Goal: Communication & Community: Answer question/provide support

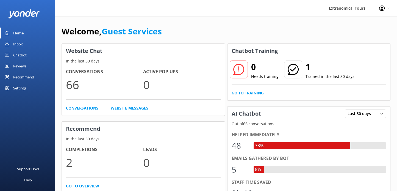
click at [29, 43] on link "Inbox" at bounding box center [27, 44] width 55 height 11
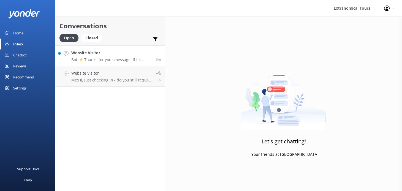
click at [95, 55] on h4 "Website Visitor" at bounding box center [111, 53] width 80 height 6
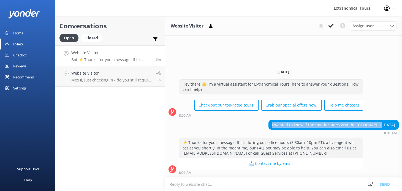
copy div "I wanted to know if the tour includes visit the [GEOGRAPHIC_DATA]"
drag, startPoint x: 291, startPoint y: 125, endPoint x: 222, endPoint y: 35, distance: 113.4
click at [400, 122] on div "I wanted to know if the tour includes visit the [GEOGRAPHIC_DATA] 8:01 AM" at bounding box center [283, 127] width 237 height 15
click at [252, 183] on textarea at bounding box center [283, 183] width 237 height 13
paste textarea "Thank you for reaching out! May I please confirm which tour you’re referring to…"
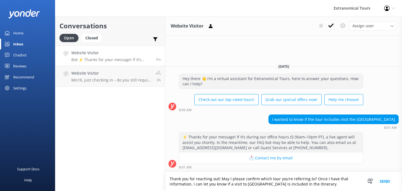
type textarea "Thank you for reaching out! May I please confirm which tour you’re referring to…"
click at [380, 181] on button "Send" at bounding box center [384, 181] width 21 height 19
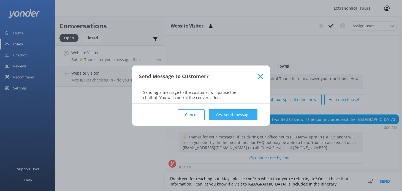
click at [250, 111] on button "Yes, send message" at bounding box center [232, 114] width 49 height 11
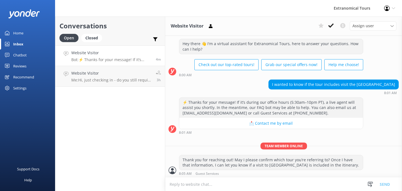
scroll to position [12, 0]
click at [108, 53] on h4 "Website Visitor" at bounding box center [111, 53] width 80 height 6
click at [372, 84] on div "I wanted to know if the tour includes visit the [GEOGRAPHIC_DATA]" at bounding box center [333, 83] width 130 height 9
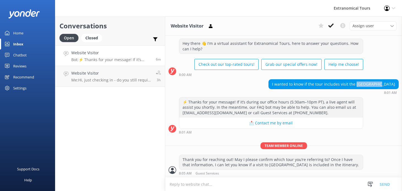
copy div "mirror lake"
drag, startPoint x: 370, startPoint y: 84, endPoint x: 390, endPoint y: 84, distance: 19.8
click at [390, 84] on div "I wanted to know if the tour includes visit the [GEOGRAPHIC_DATA]" at bounding box center [333, 83] width 130 height 9
click at [210, 183] on textarea at bounding box center [283, 183] width 237 height 13
paste textarea "The Yosemite and Giant Sequoias One-Day Tour from [GEOGRAPHIC_DATA] does not in…"
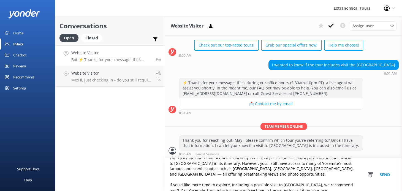
scroll to position [13, 0]
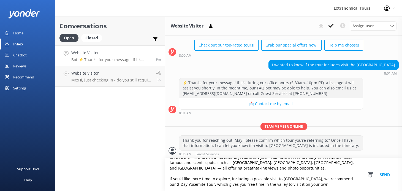
type textarea "The Yosemite and Giant Sequoias One-Day Tour from [GEOGRAPHIC_DATA] does not in…"
click at [385, 172] on button "Send" at bounding box center [384, 174] width 21 height 33
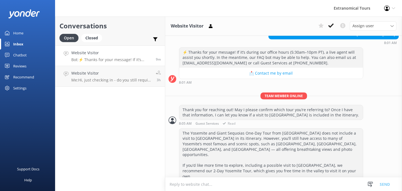
scroll to position [62, 0]
